Goal: Transaction & Acquisition: Purchase product/service

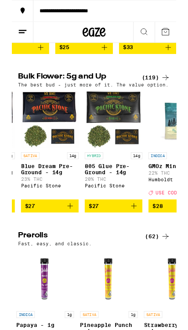
scroll to position [0, 154]
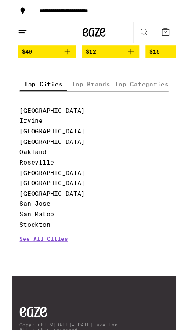
click at [36, 237] on link "San Jose" at bounding box center [26, 233] width 35 height 8
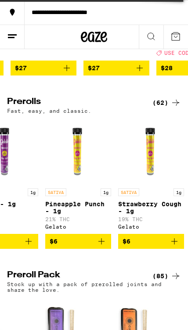
click at [153, 36] on icon at bounding box center [150, 36] width 7 height 7
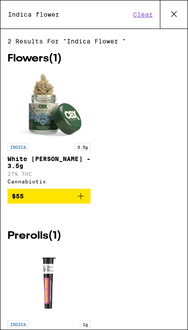
type input "Indica flower"
